Goal: Task Accomplishment & Management: Complete application form

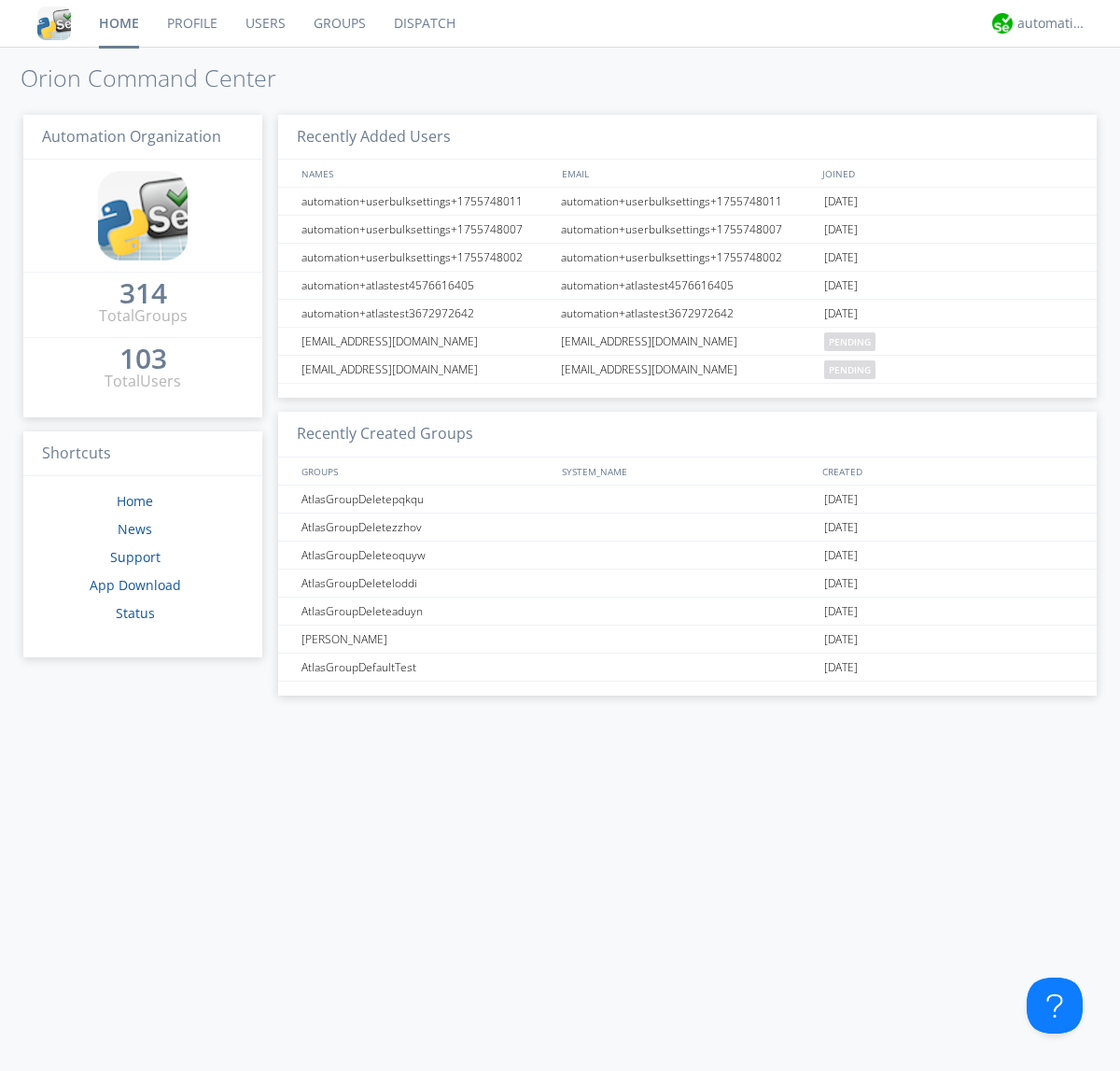
click at [264, 23] on link "Users" at bounding box center [265, 23] width 68 height 46
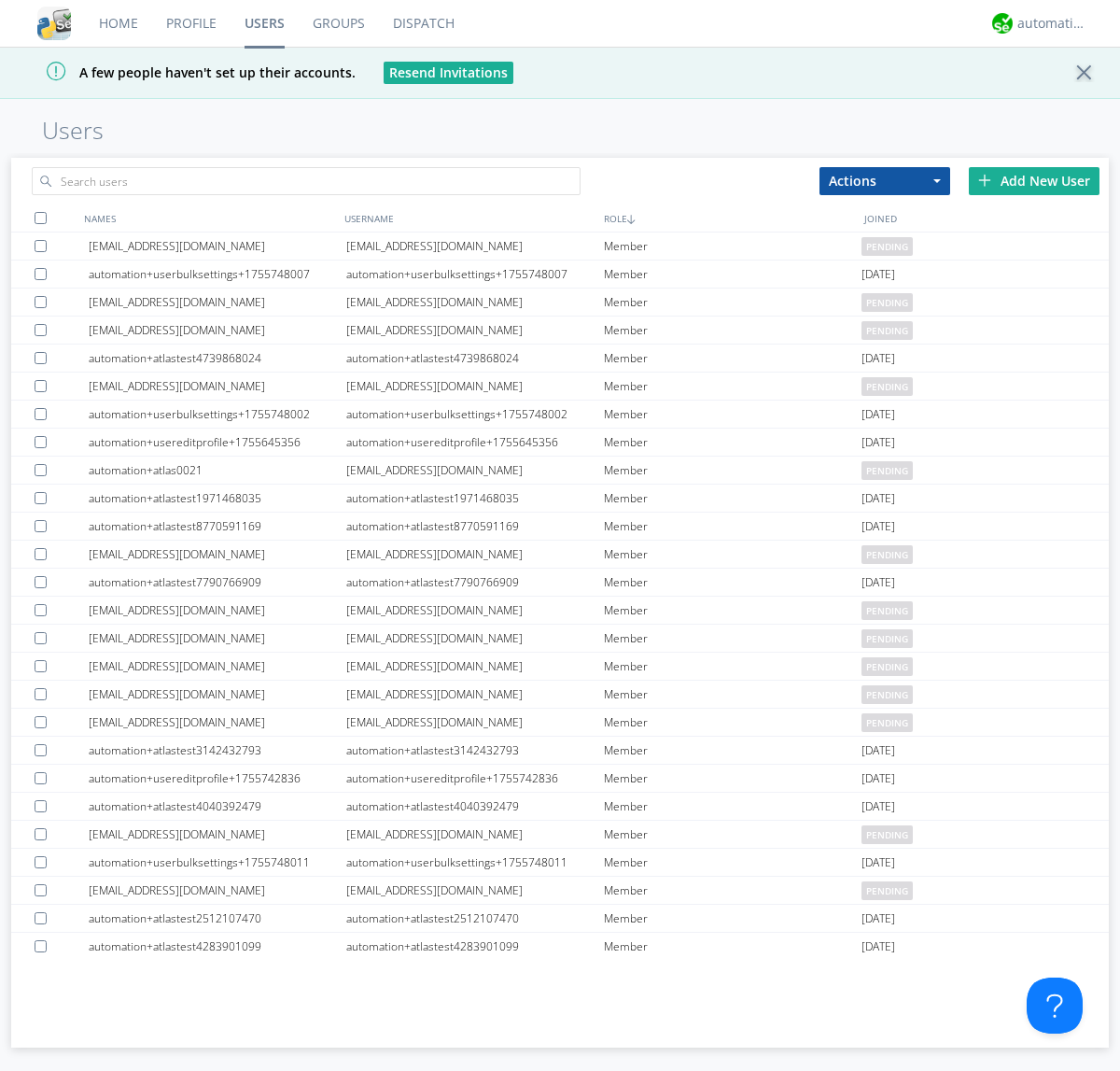
click at [1034, 180] on div "Add New User" at bounding box center [1033, 180] width 130 height 28
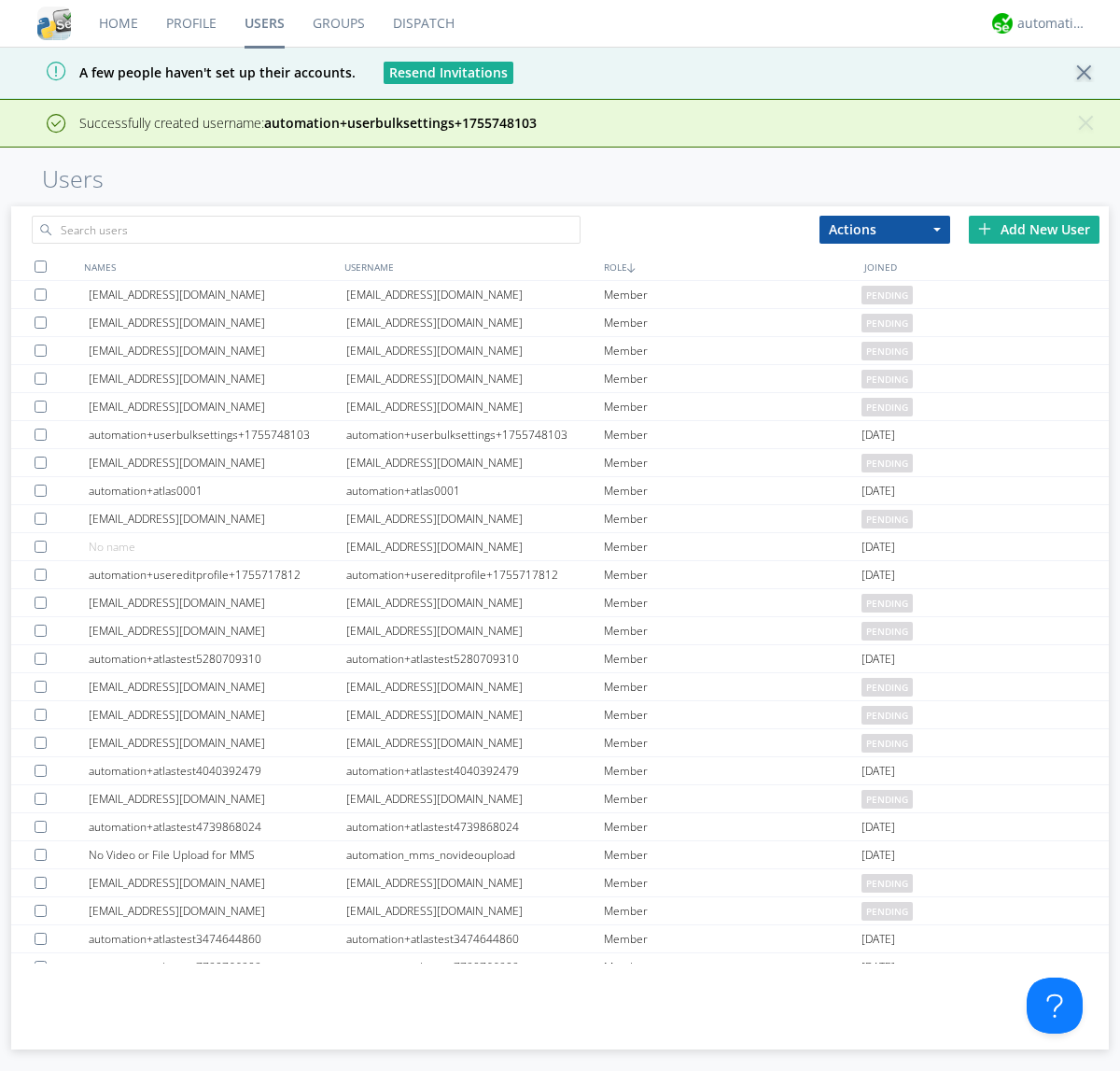
click at [1034, 229] on div "Add New User" at bounding box center [1033, 229] width 130 height 28
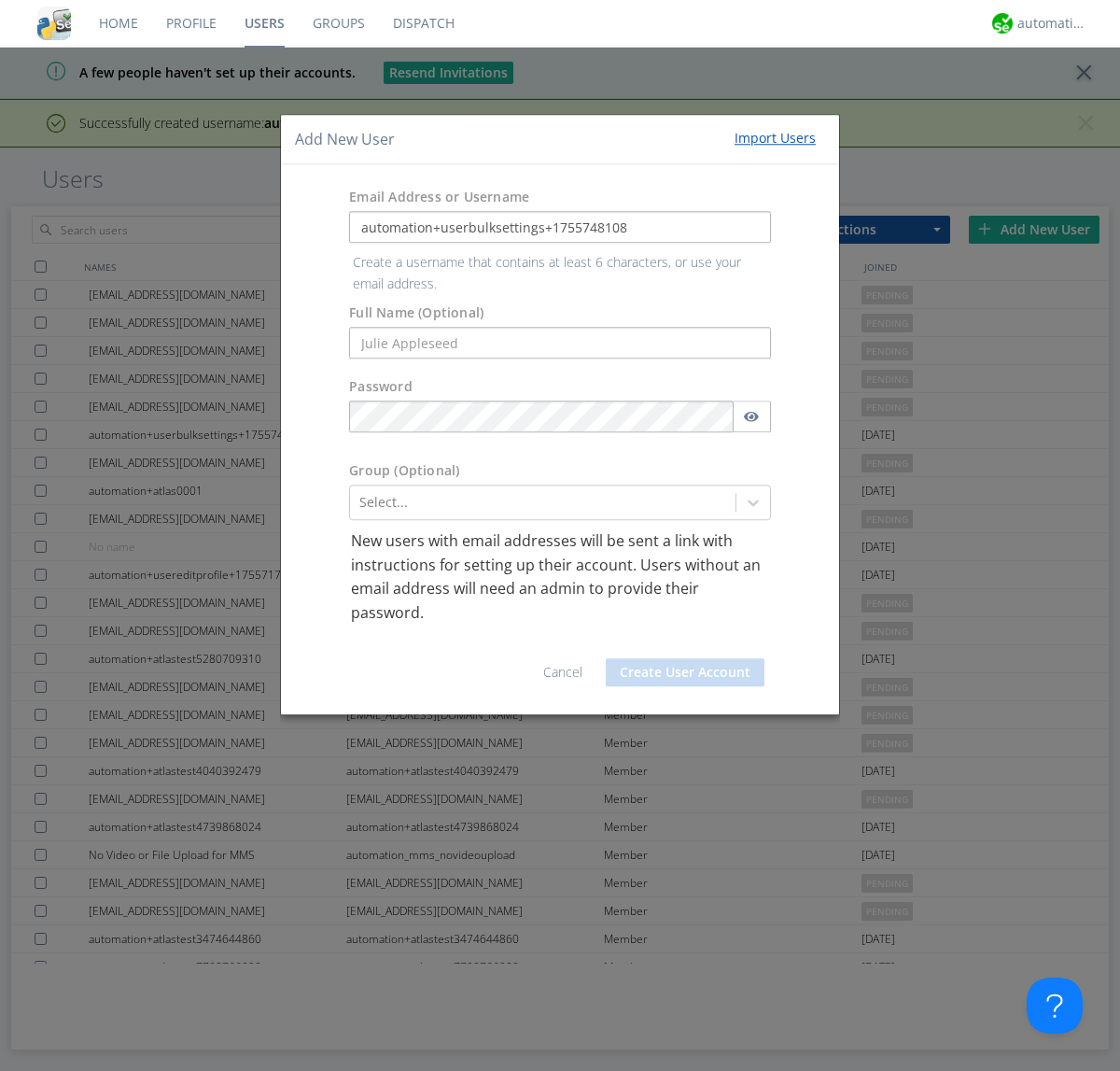
type input "automation+userbulksettings+1755748108"
click at [685, 658] on button "Create User Account" at bounding box center [685, 672] width 158 height 28
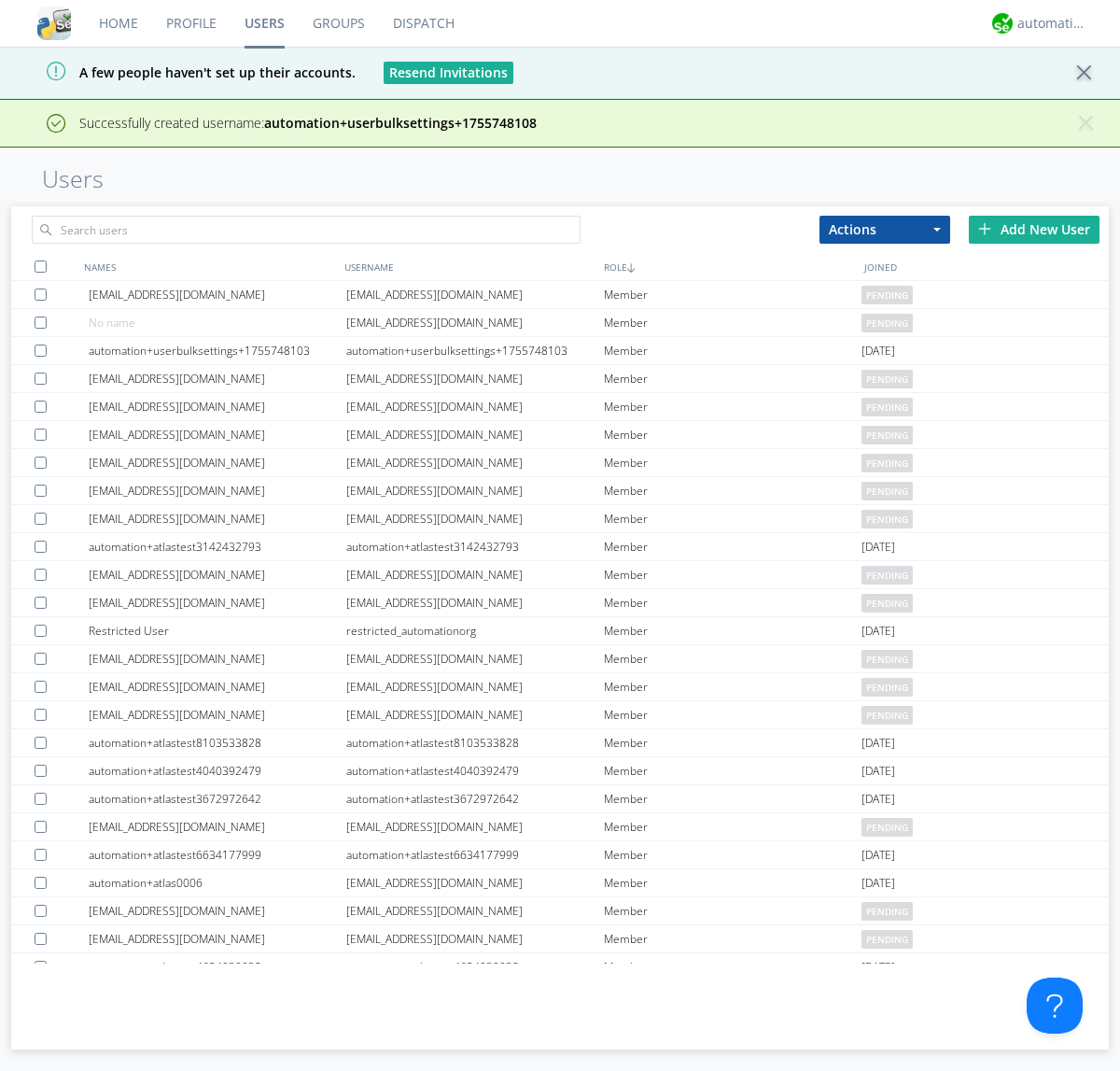
click at [1034, 229] on div "Add New User" at bounding box center [1033, 229] width 130 height 28
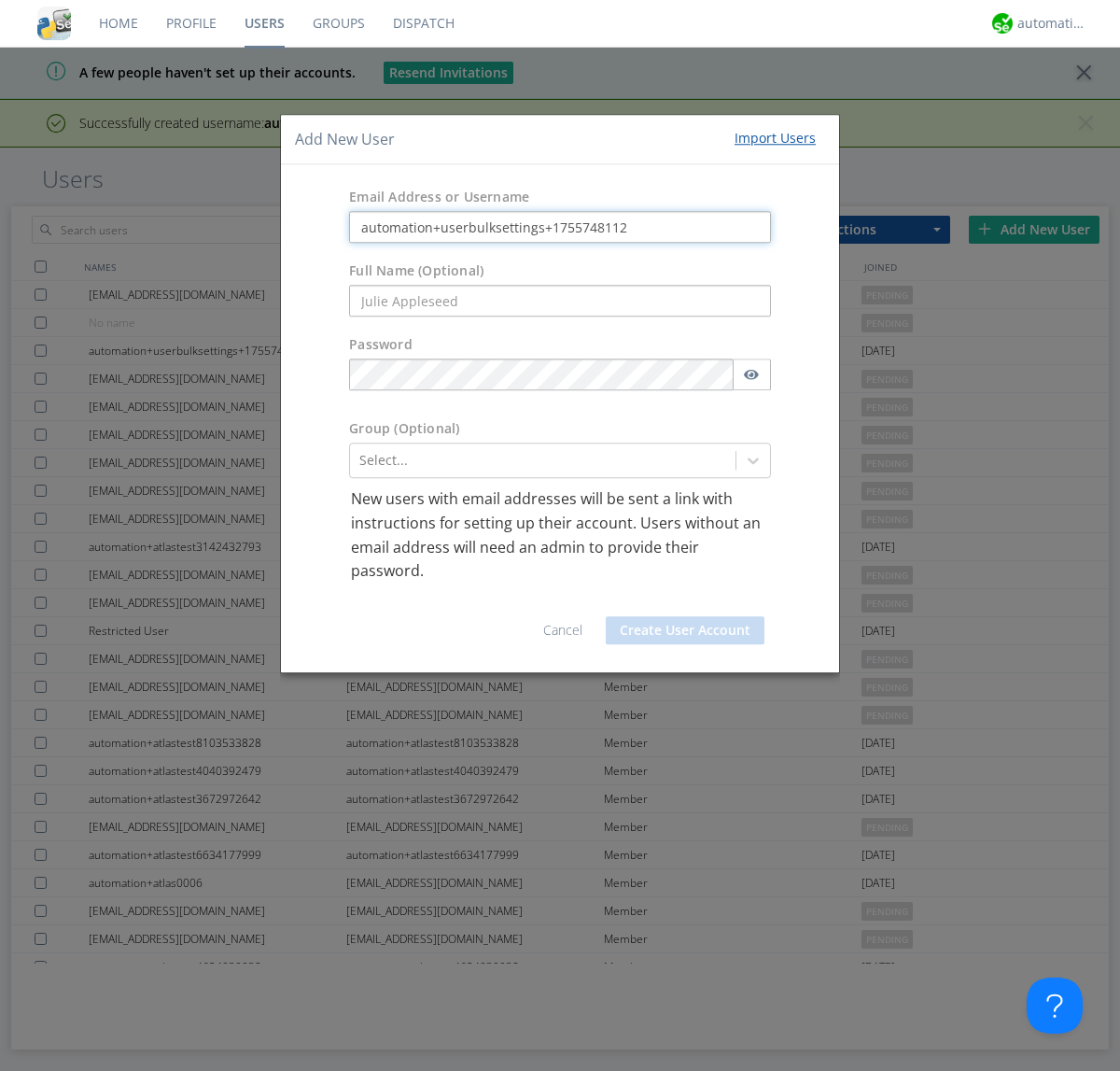
type input "automation+userbulksettings+1755748112"
click at [685, 629] on button "Create User Account" at bounding box center [685, 629] width 158 height 28
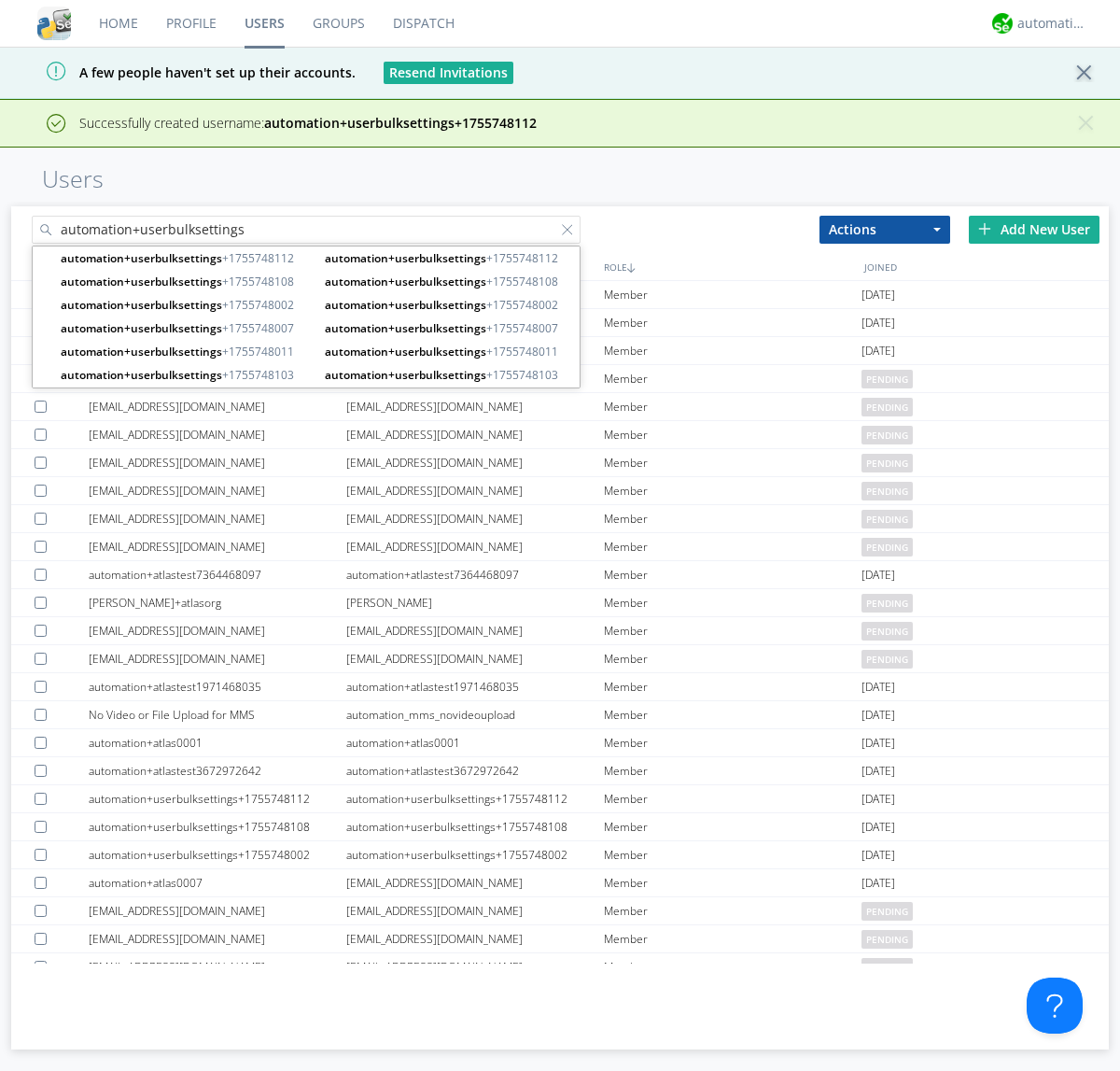
type input "automation+userbulksettings"
